Goal: Use online tool/utility: Utilize a website feature to perform a specific function

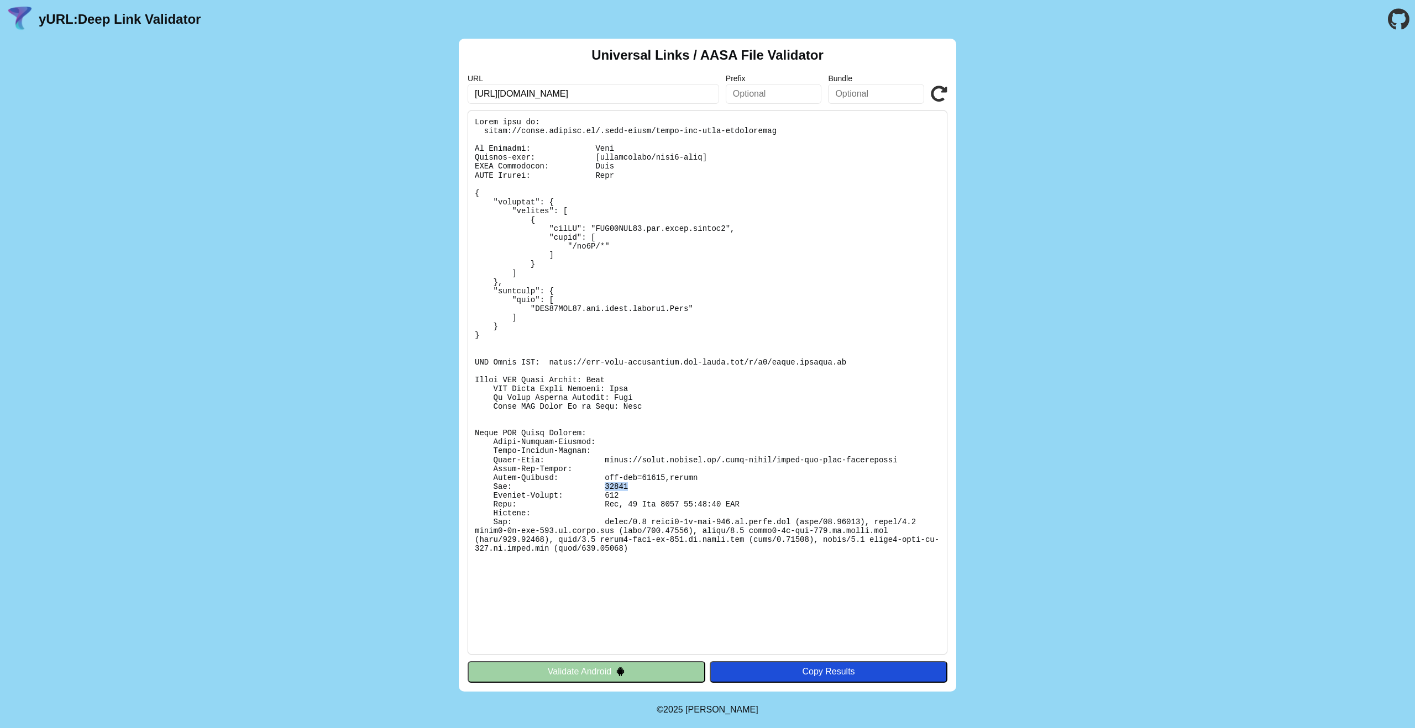
click at [943, 92] on icon at bounding box center [939, 94] width 17 height 17
click at [690, 506] on pre at bounding box center [708, 383] width 480 height 544
click at [653, 478] on pre at bounding box center [708, 383] width 480 height 544
click at [753, 504] on pre at bounding box center [708, 383] width 480 height 544
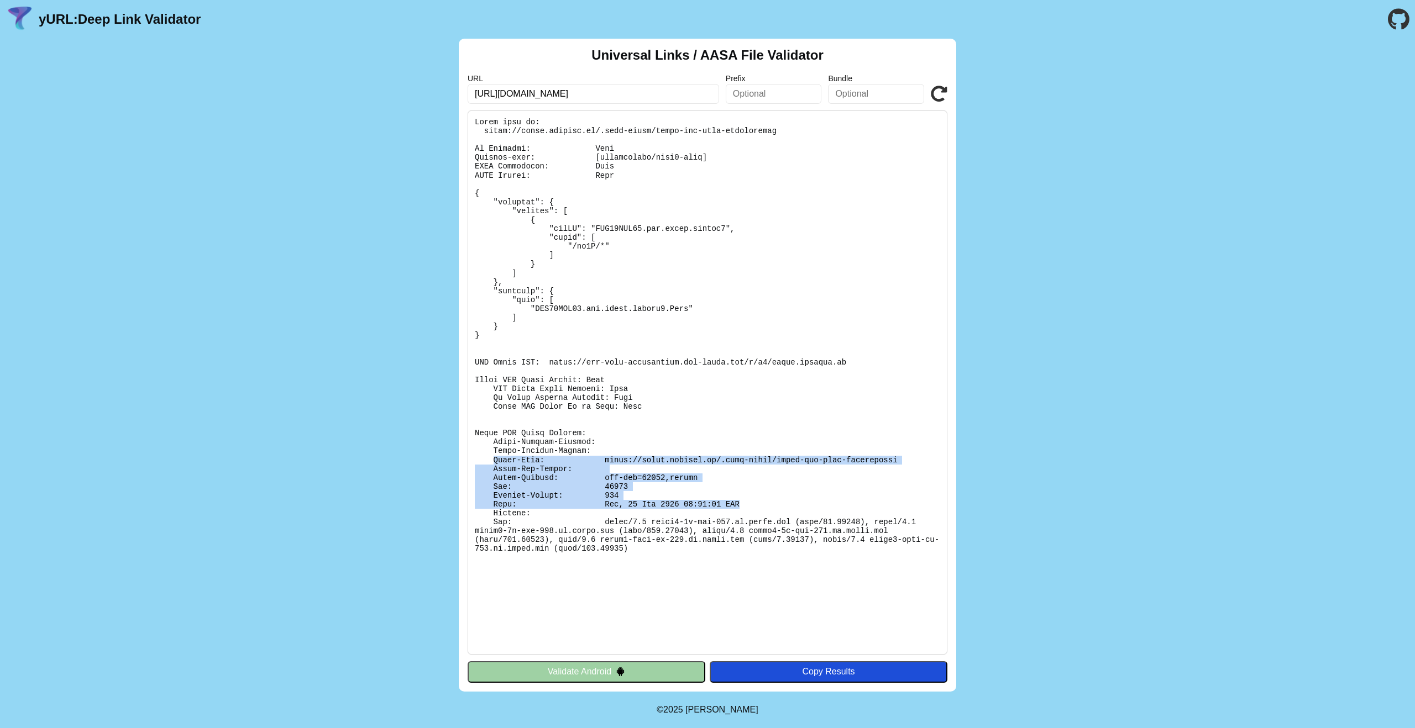
drag, startPoint x: 752, startPoint y: 505, endPoint x: 489, endPoint y: 463, distance: 266.4
click at [489, 463] on pre at bounding box center [708, 383] width 480 height 544
copy pre "Apple-From: https://fyers.onelink.me/.well-known/apple-app-site-association App…"
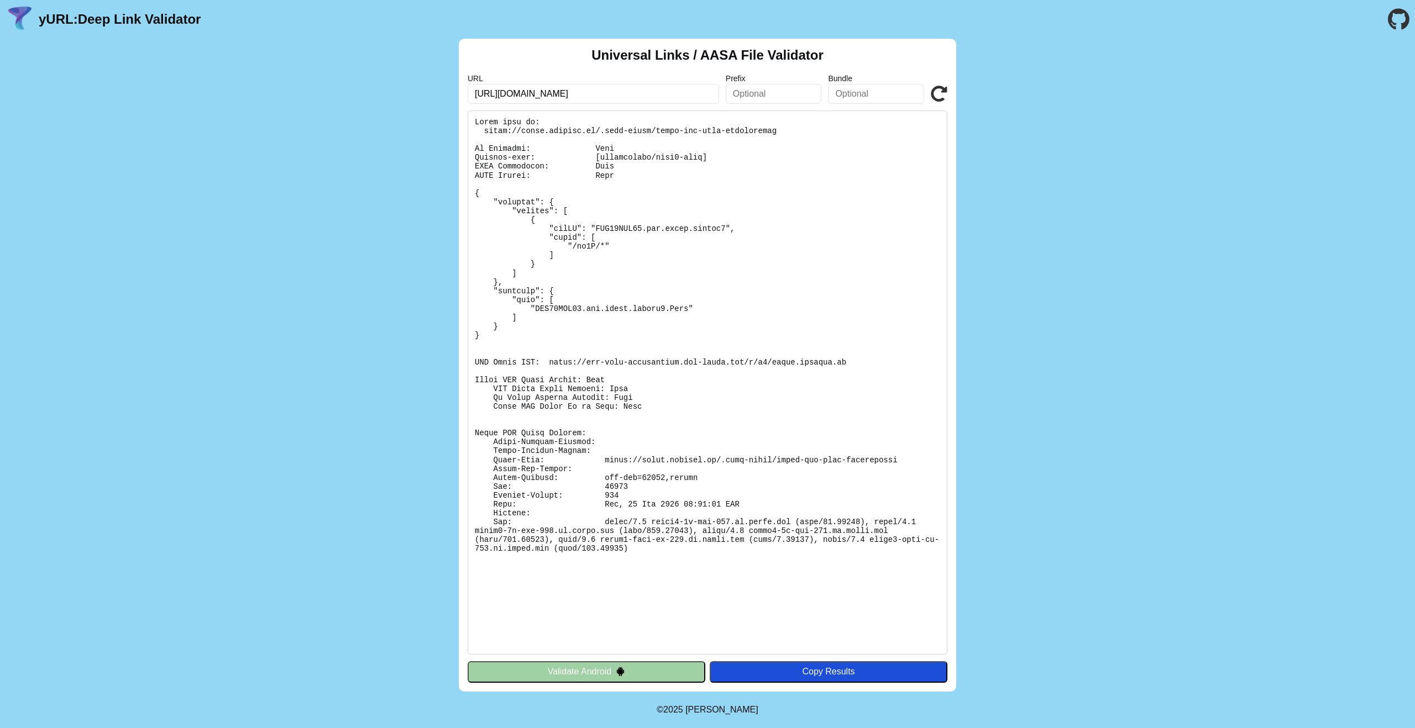
click at [731, 594] on pre at bounding box center [708, 383] width 480 height 544
